Goal: Task Accomplishment & Management: Use online tool/utility

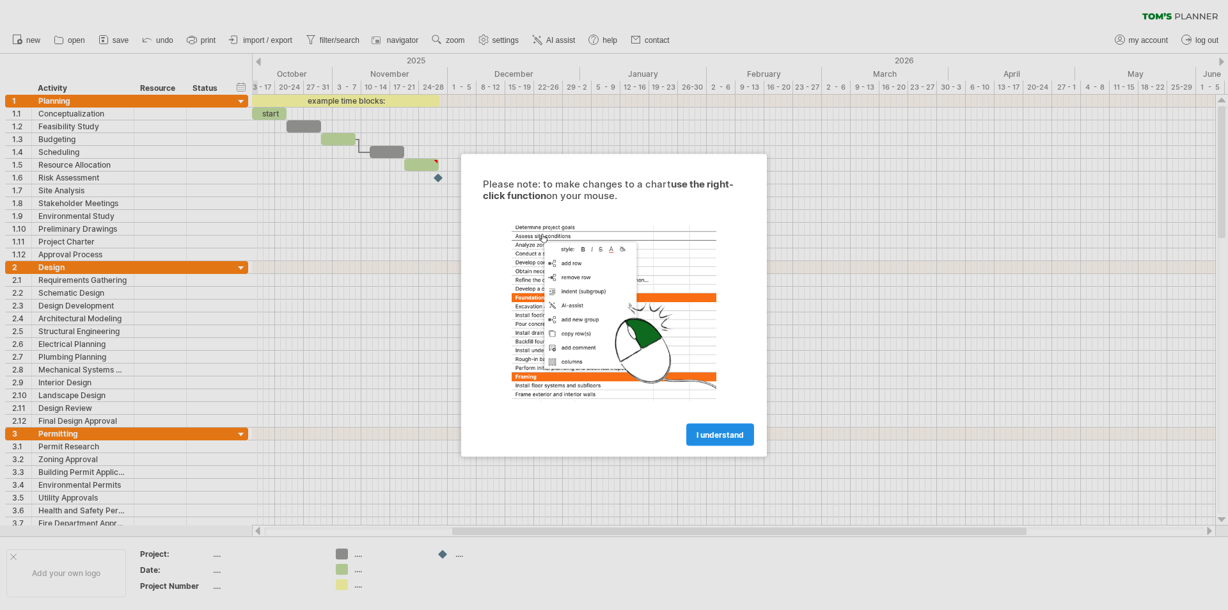
click at [721, 443] on link "I understand" at bounding box center [720, 434] width 68 height 22
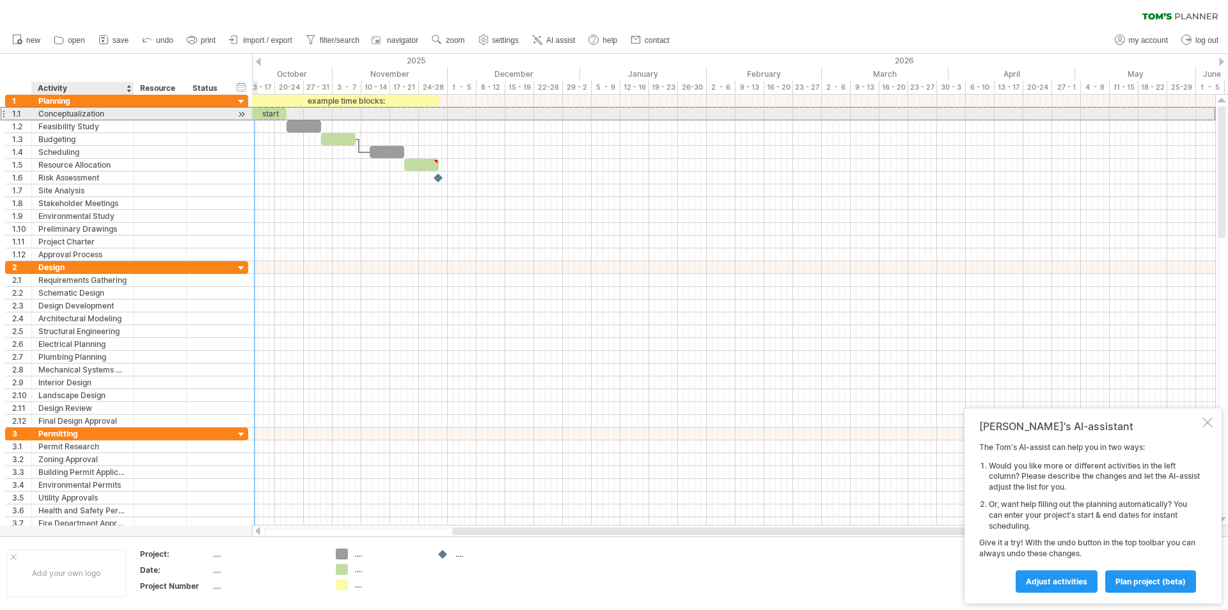
click at [81, 116] on div "Conceptualization" at bounding box center [82, 113] width 89 height 12
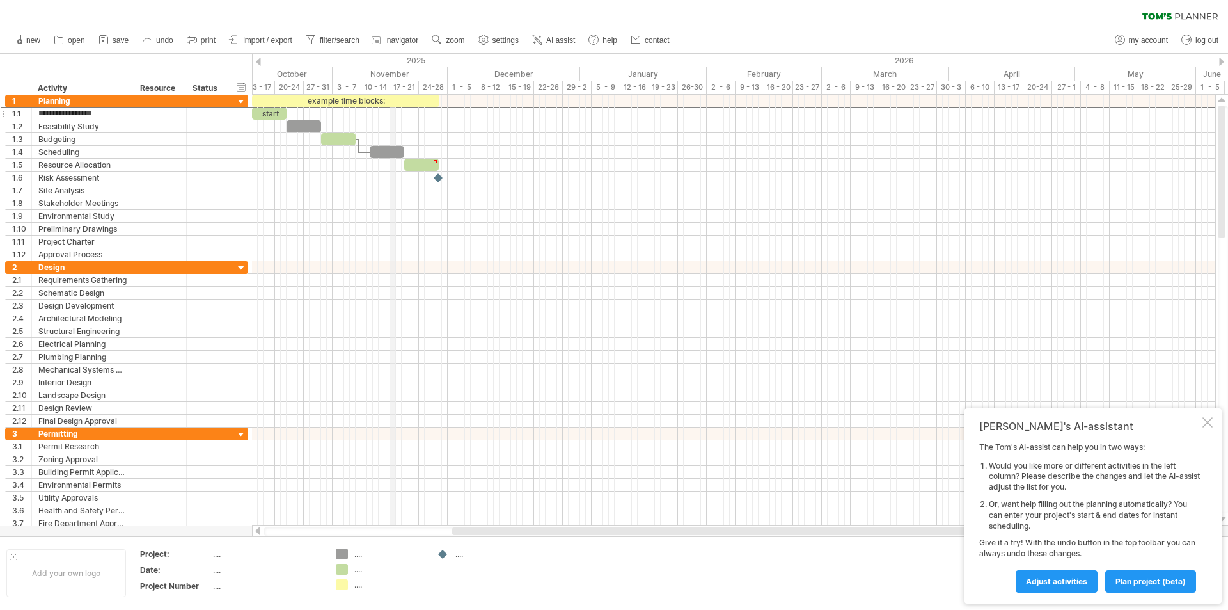
click at [391, 72] on div "November" at bounding box center [390, 73] width 115 height 13
click at [411, 79] on div "timeline settings" at bounding box center [416, 85] width 95 height 20
select select "*"
select select "**"
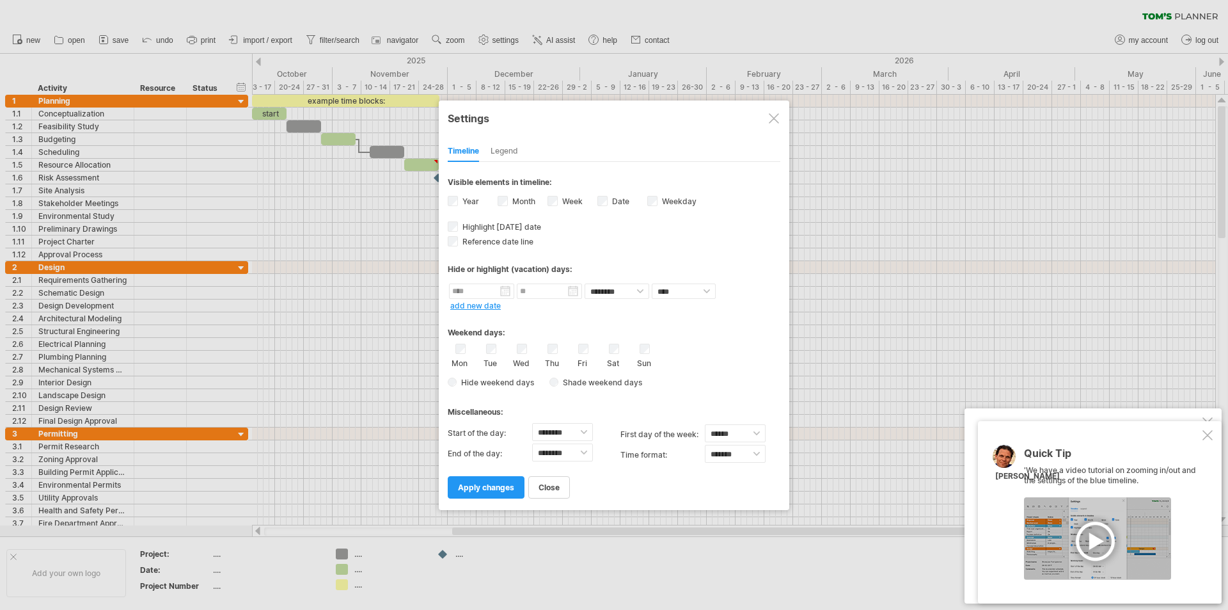
click at [458, 198] on div "Year" at bounding box center [473, 202] width 50 height 17
click at [511, 140] on div "Timeline Legend" at bounding box center [614, 148] width 333 height 28
click at [504, 487] on span "apply changes" at bounding box center [486, 487] width 56 height 10
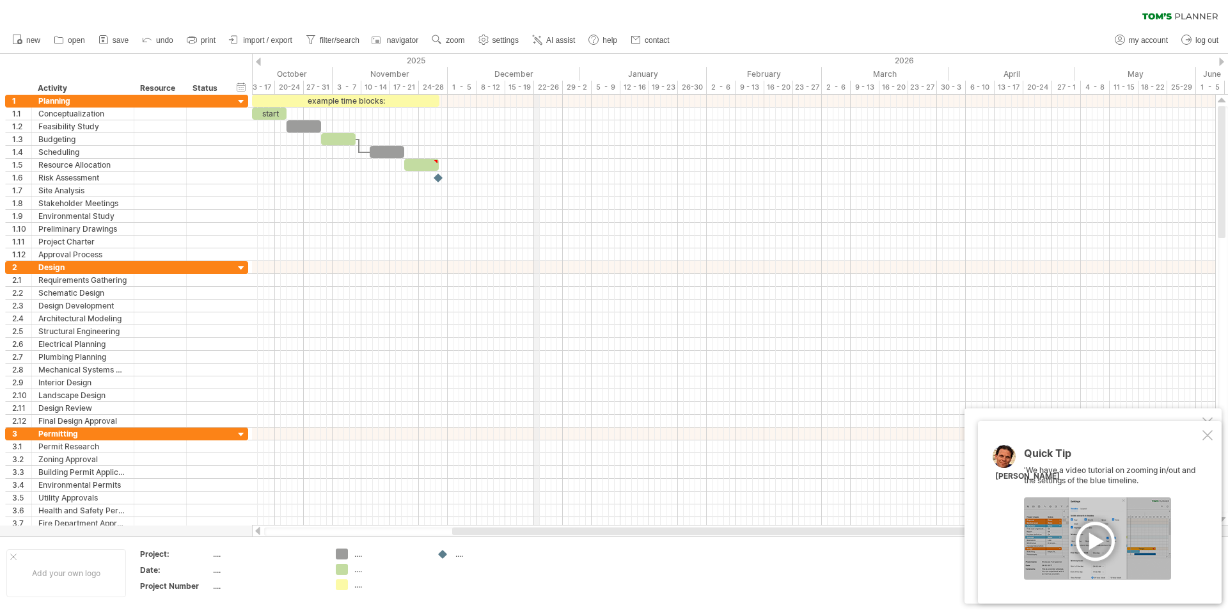
click at [535, 87] on div "22-26" at bounding box center [548, 87] width 29 height 13
click at [533, 90] on div "15 - 19" at bounding box center [519, 87] width 29 height 13
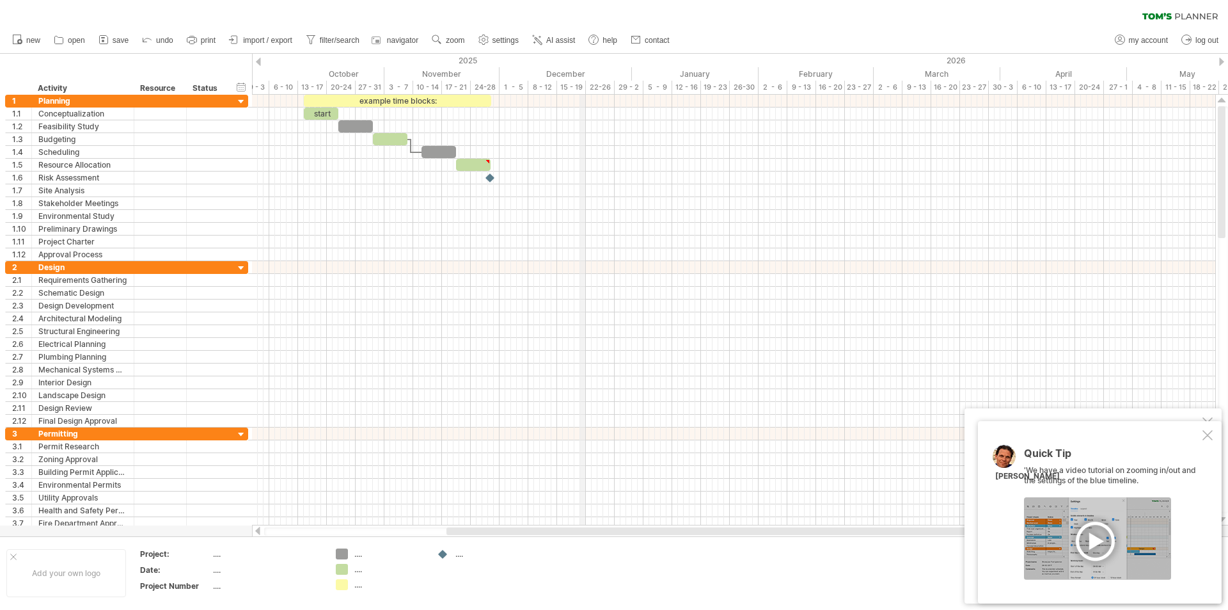
drag, startPoint x: 528, startPoint y: 86, endPoint x: 582, endPoint y: 90, distance: 53.8
click at [582, 90] on div "15 - 19" at bounding box center [571, 87] width 29 height 13
click at [460, 84] on div "17 - 21" at bounding box center [456, 87] width 29 height 13
click at [446, 72] on div "November" at bounding box center [441, 73] width 115 height 13
click at [505, 40] on span "settings" at bounding box center [506, 40] width 26 height 9
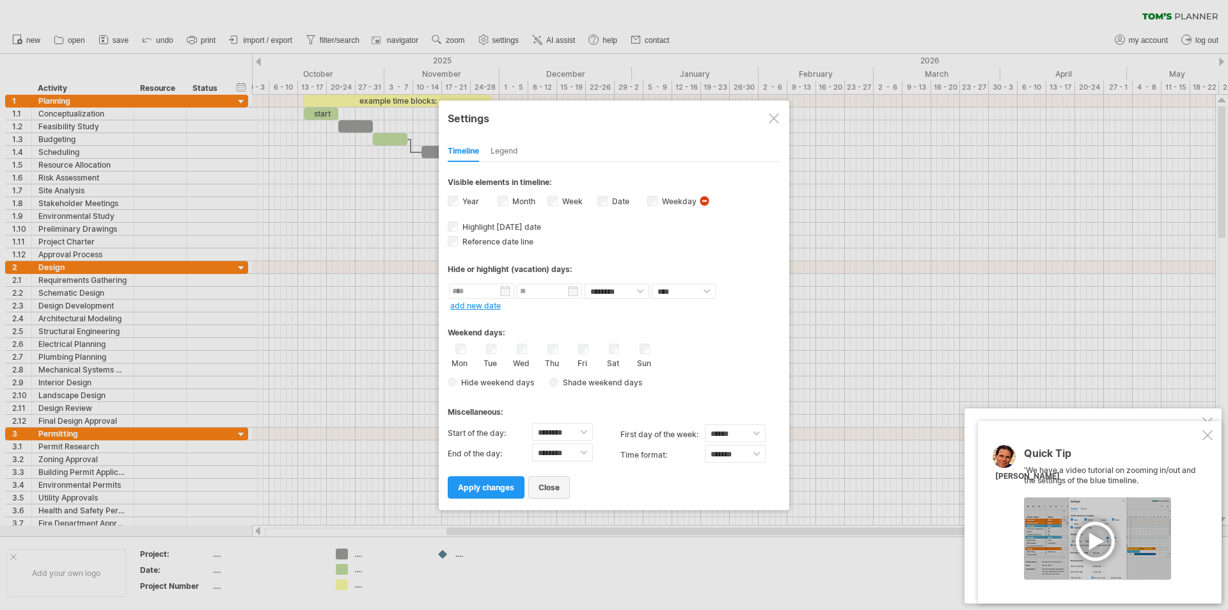
click at [533, 486] on link "close" at bounding box center [549, 487] width 42 height 22
